Goal: Information Seeking & Learning: Learn about a topic

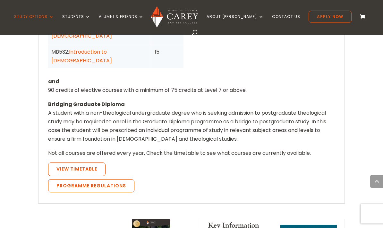
scroll to position [634, 0]
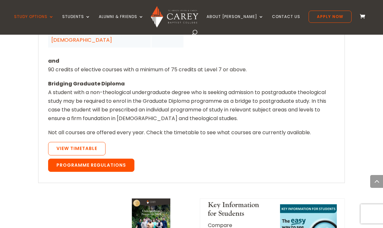
click at [60, 158] on link "Programme Regulations" at bounding box center [91, 164] width 86 height 13
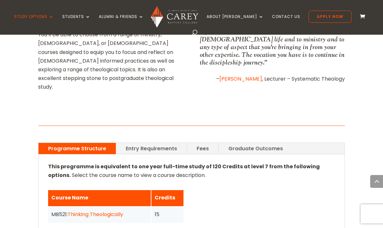
scroll to position [390, 0]
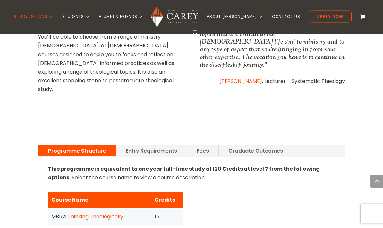
click at [141, 145] on link "Entry Requirements" at bounding box center [151, 150] width 71 height 11
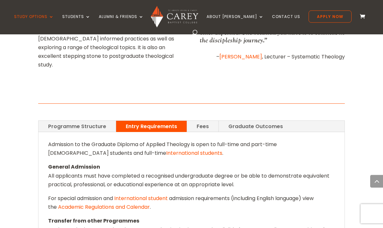
scroll to position [415, 0]
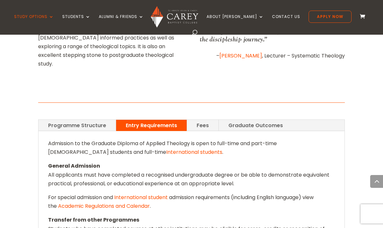
click at [197, 120] on link "Fees" at bounding box center [202, 125] width 31 height 11
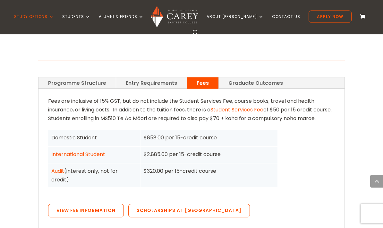
scroll to position [457, 0]
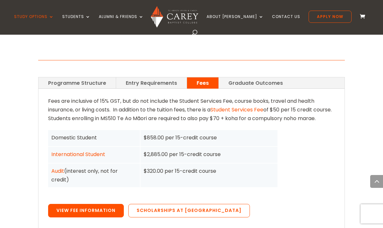
click at [70, 204] on link "View Fee Information" at bounding box center [86, 210] width 76 height 13
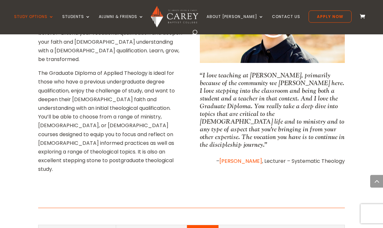
scroll to position [310, 0]
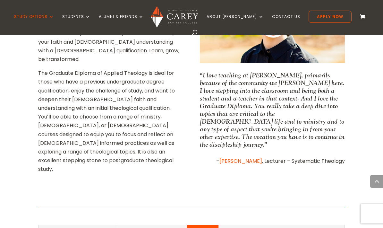
click at [242, 225] on link "Graduate Outcomes" at bounding box center [256, 230] width 74 height 11
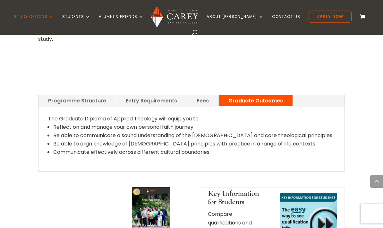
scroll to position [465, 0]
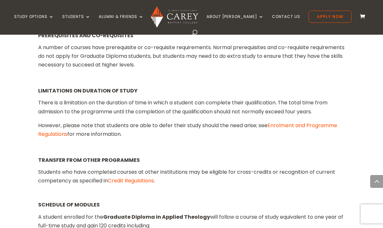
scroll to position [706, 0]
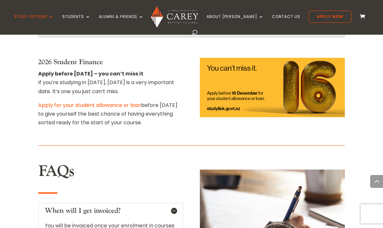
scroll to position [896, 0]
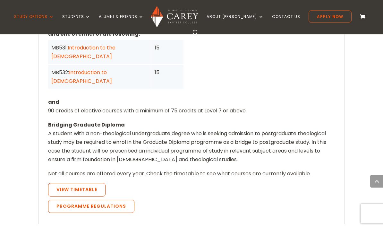
scroll to position [593, 0]
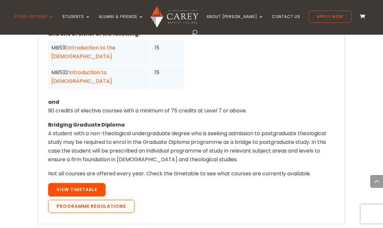
click at [60, 183] on link "View Timetable" at bounding box center [76, 189] width 57 height 13
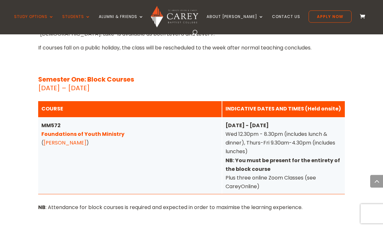
scroll to position [1991, 0]
